Goal: Task Accomplishment & Management: Use online tool/utility

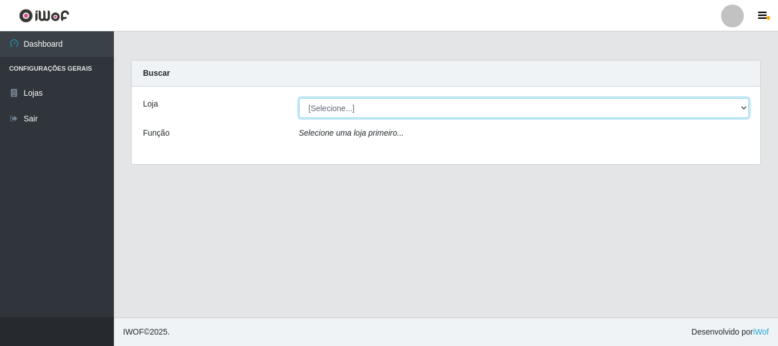
click at [344, 108] on select "[Selecione...] [GEOGRAPHIC_DATA] [GEOGRAPHIC_DATA]" at bounding box center [524, 108] width 451 height 20
select select "64"
click at [299, 98] on select "[Selecione...] [GEOGRAPHIC_DATA] [GEOGRAPHIC_DATA]" at bounding box center [524, 108] width 451 height 20
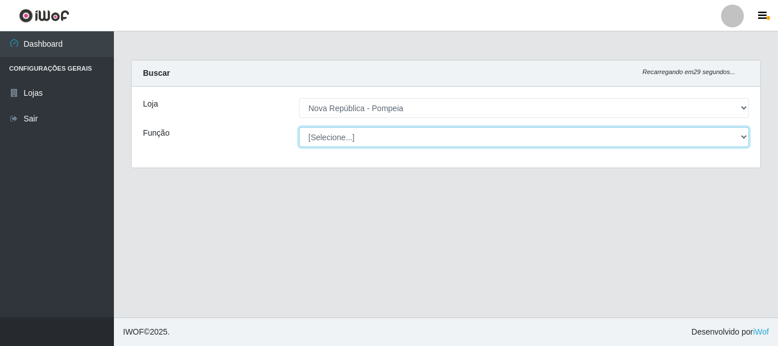
drag, startPoint x: 348, startPoint y: 134, endPoint x: 350, endPoint y: 141, distance: 7.2
click at [348, 134] on select "[Selecione...] Balconista Operador de Caixa Recepcionista Repositor" at bounding box center [524, 137] width 451 height 20
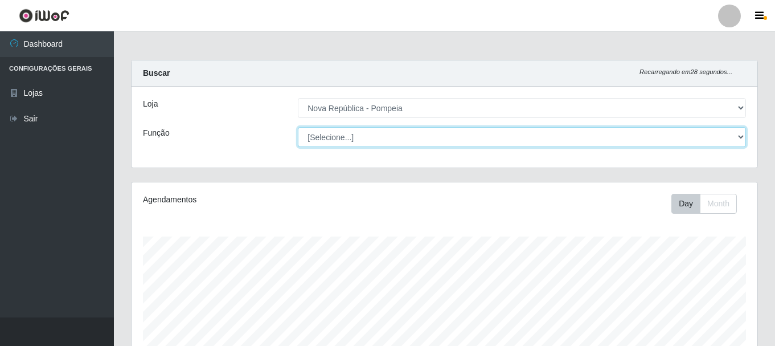
scroll to position [236, 626]
select select "22"
click at [298, 127] on select "[Selecione...] Balconista Operador de Caixa Recepcionista Repositor" at bounding box center [522, 137] width 448 height 20
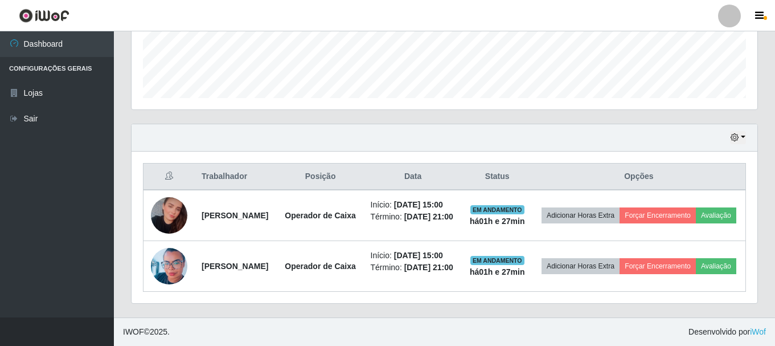
scroll to position [350, 0]
click at [740, 131] on button "button" at bounding box center [738, 137] width 16 height 13
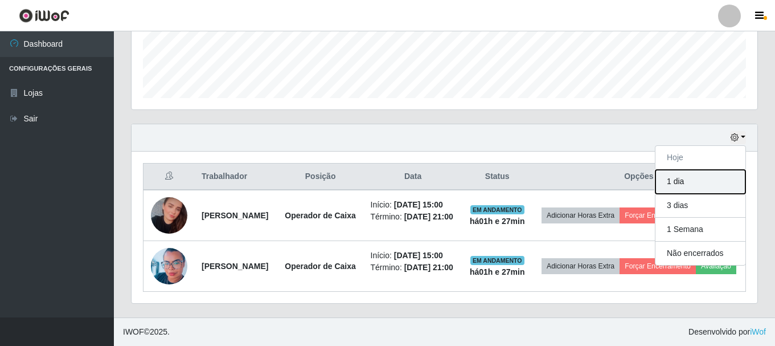
click at [701, 170] on button "1 dia" at bounding box center [701, 182] width 90 height 24
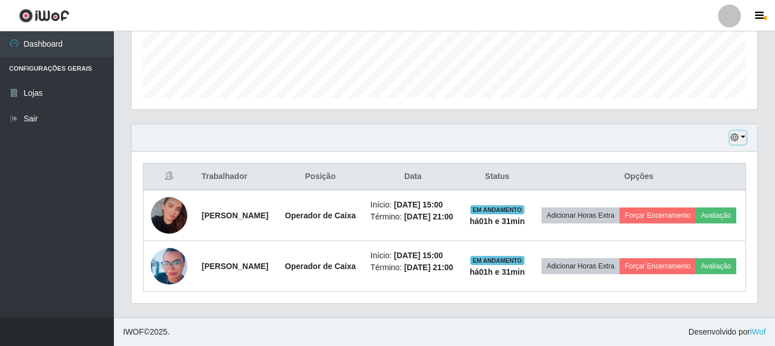
click at [746, 131] on button "button" at bounding box center [738, 137] width 16 height 13
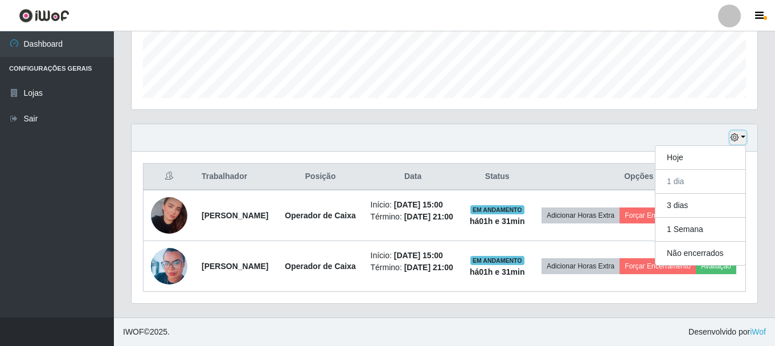
click at [741, 131] on button "button" at bounding box center [738, 137] width 16 height 13
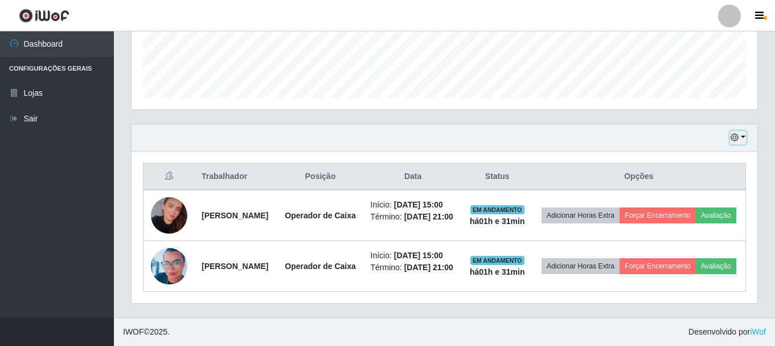
click at [743, 131] on button "button" at bounding box center [738, 137] width 16 height 13
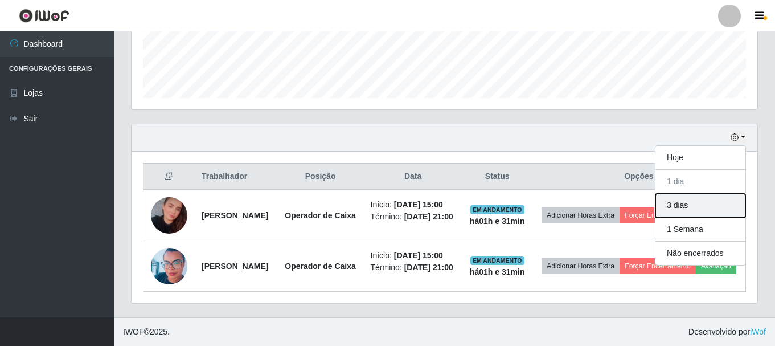
click at [709, 194] on button "3 dias" at bounding box center [701, 206] width 90 height 24
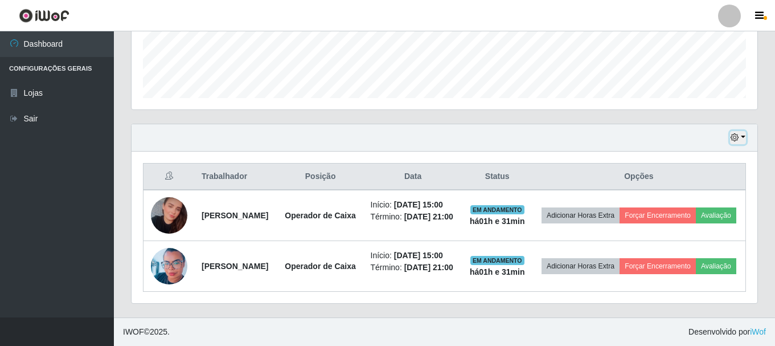
click at [743, 131] on button "button" at bounding box center [738, 137] width 16 height 13
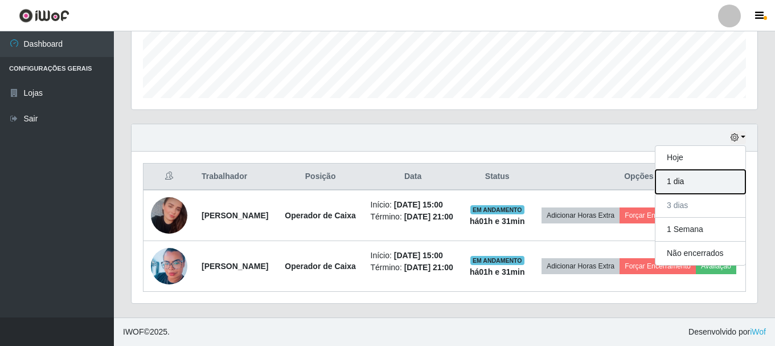
click at [711, 170] on button "1 dia" at bounding box center [701, 182] width 90 height 24
